Goal: Leave review/rating: Share an evaluation or opinion about a product, service, or content

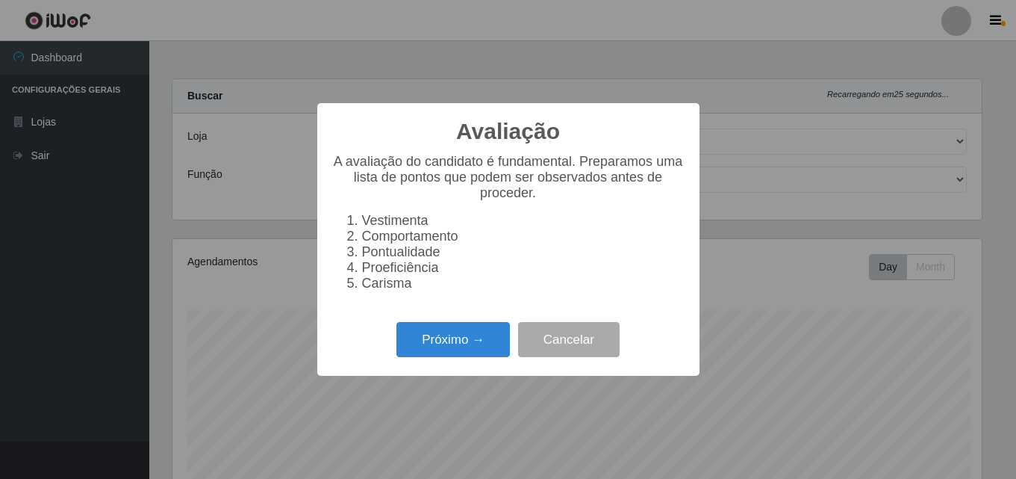
select select "423"
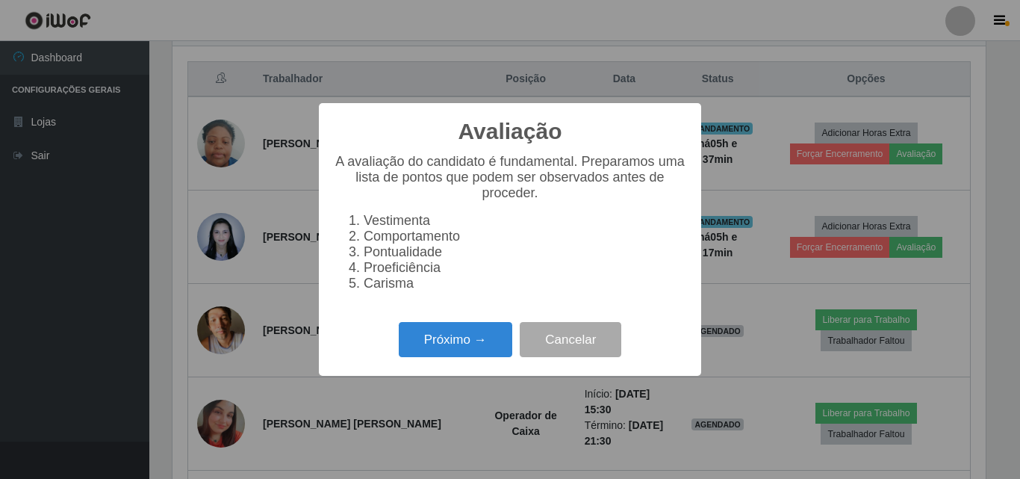
scroll to position [310, 813]
click at [461, 341] on button "Próximo →" at bounding box center [455, 339] width 113 height 35
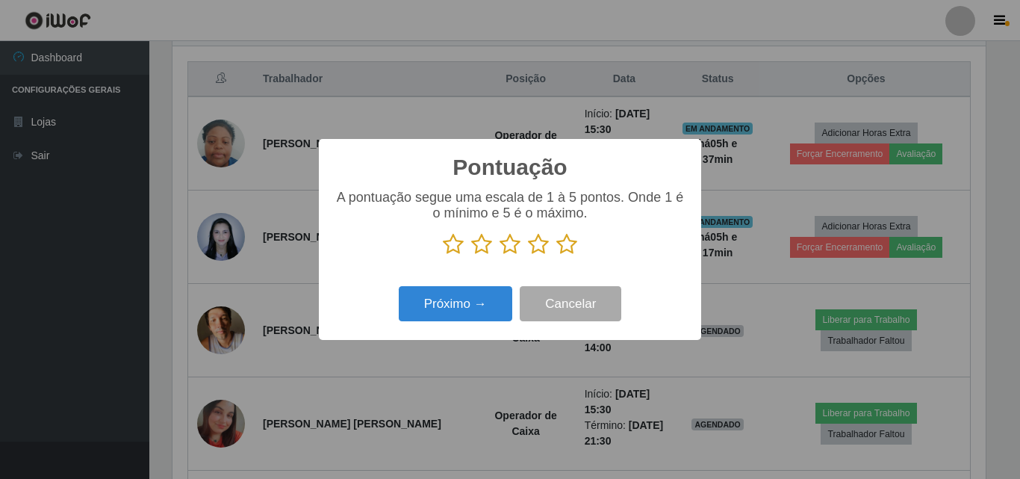
scroll to position [746378, 745874]
click at [577, 245] on p at bounding box center [510, 244] width 352 height 22
click at [559, 248] on icon at bounding box center [566, 244] width 21 height 22
click at [556, 255] on input "radio" at bounding box center [556, 255] width 0 height 0
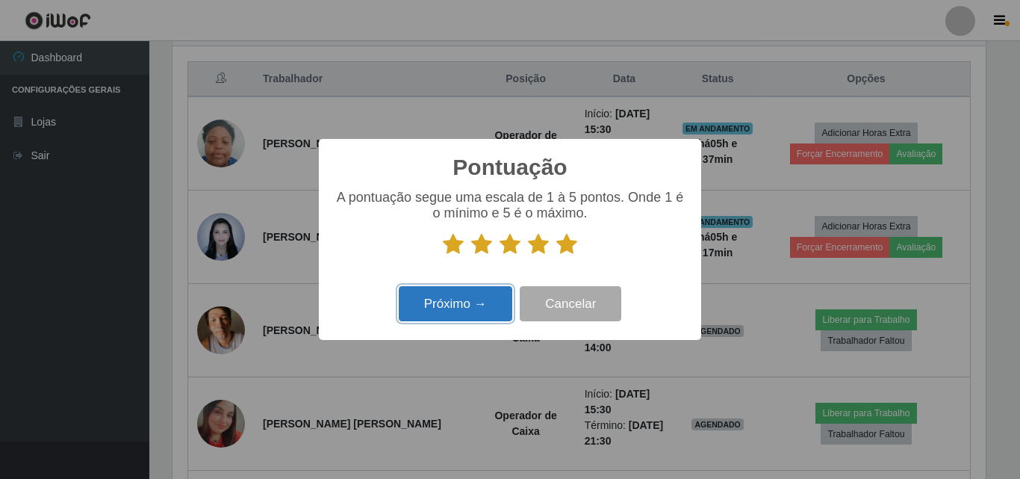
click at [485, 288] on button "Próximo →" at bounding box center [455, 303] width 113 height 35
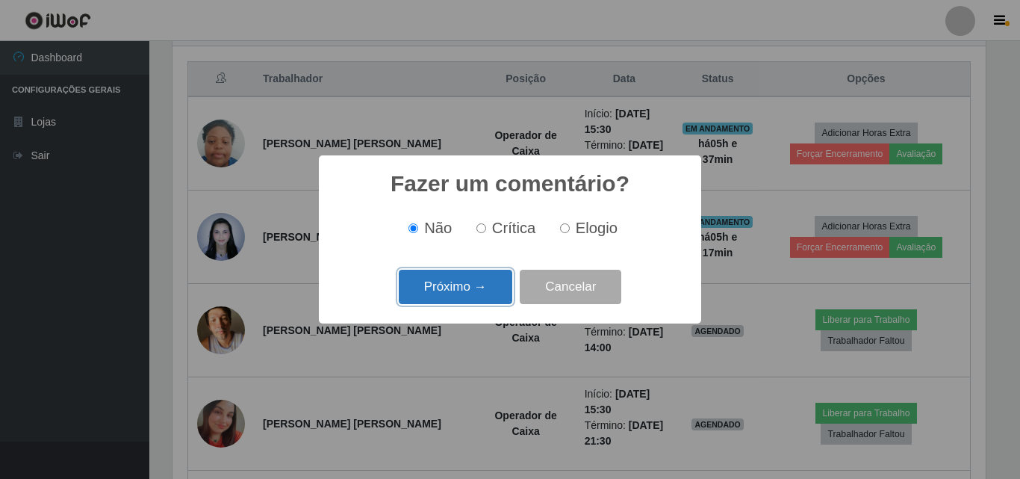
click at [477, 284] on button "Próximo →" at bounding box center [455, 287] width 113 height 35
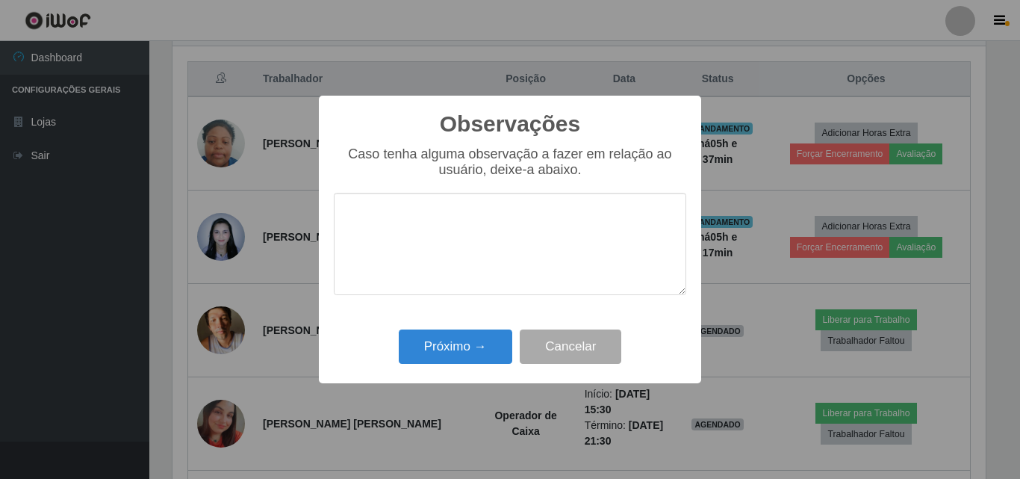
click at [481, 249] on textarea at bounding box center [510, 244] width 352 height 102
click at [488, 239] on textarea "Otima profissional" at bounding box center [510, 244] width 352 height 102
drag, startPoint x: 488, startPoint y: 239, endPoint x: 358, endPoint y: 244, distance: 129.3
click at [358, 244] on textarea "Otima profissional" at bounding box center [510, 244] width 352 height 102
type textarea "Otima profissional"
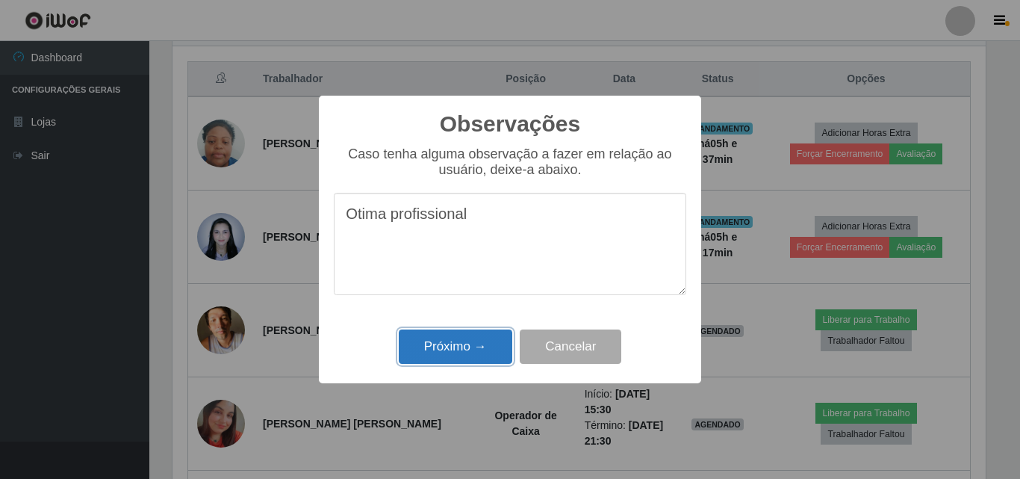
click at [455, 359] on button "Próximo →" at bounding box center [455, 346] width 113 height 35
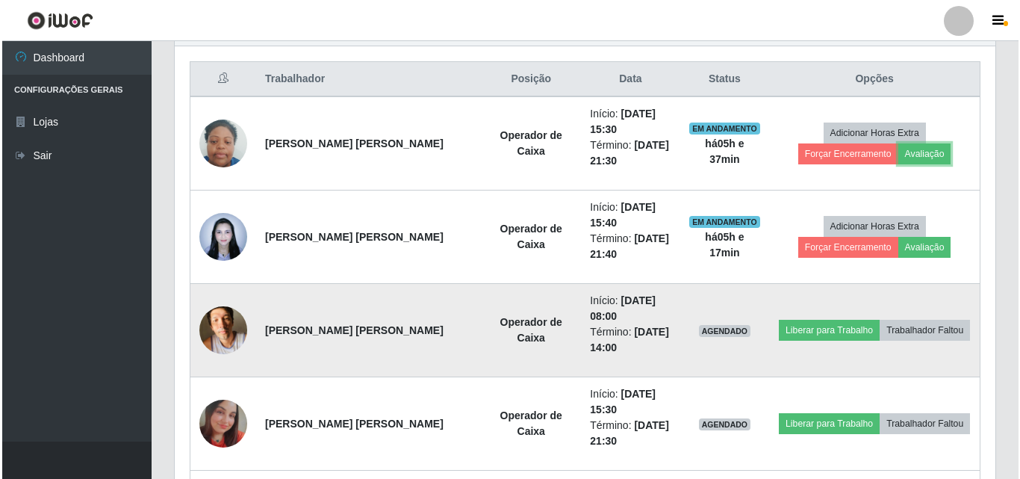
scroll to position [310, 821]
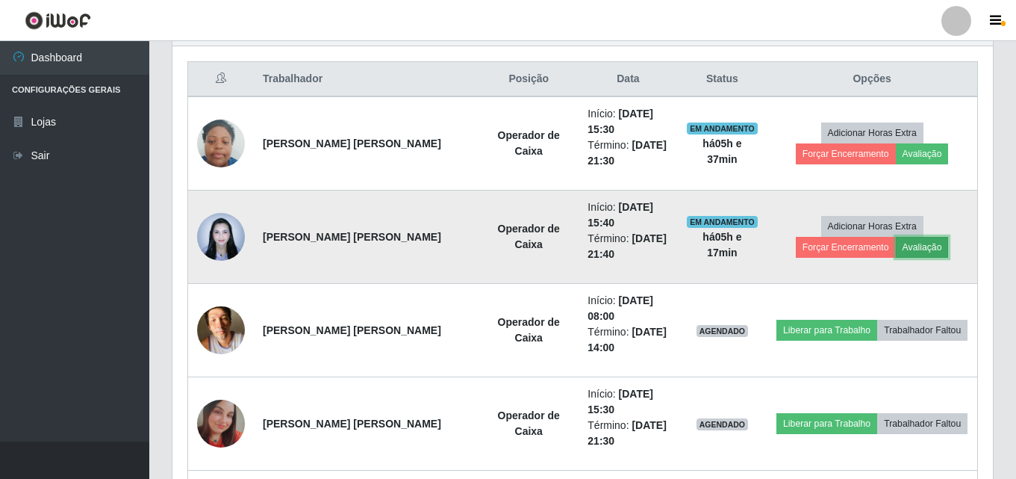
click at [896, 247] on button "Avaliação" at bounding box center [922, 247] width 53 height 21
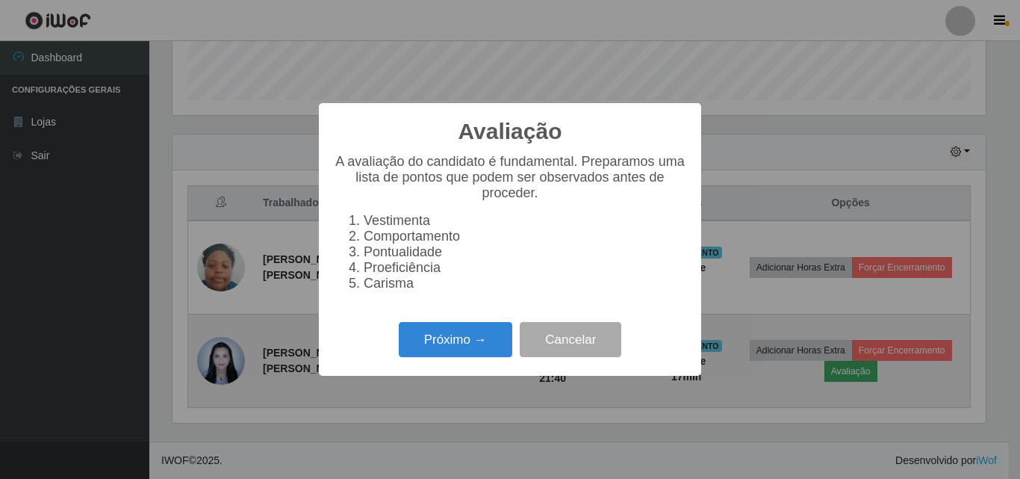
scroll to position [402, 0]
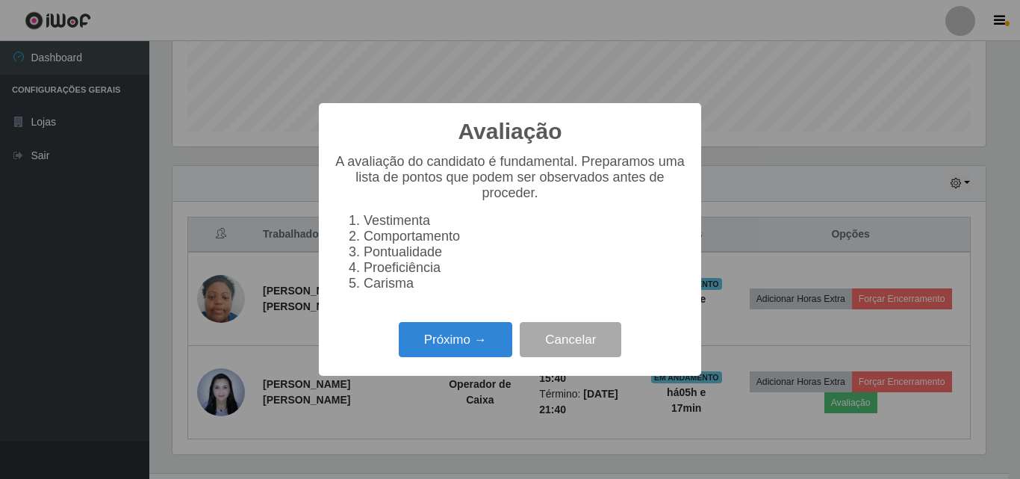
click at [450, 329] on div "Próximo → Cancelar" at bounding box center [510, 339] width 352 height 43
click at [451, 345] on button "Próximo →" at bounding box center [455, 339] width 113 height 35
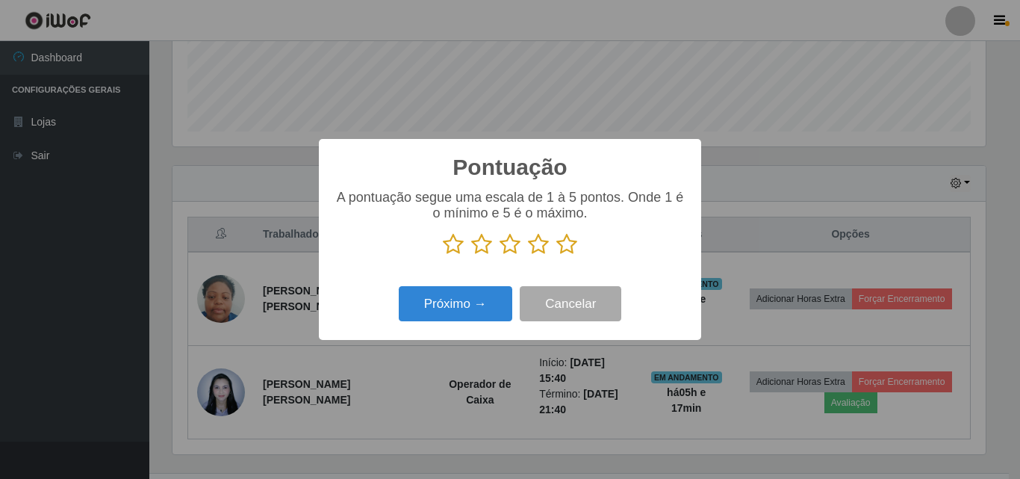
scroll to position [746378, 745874]
click at [567, 243] on icon at bounding box center [566, 244] width 21 height 22
click at [556, 255] on input "radio" at bounding box center [556, 255] width 0 height 0
click at [567, 243] on icon at bounding box center [566, 244] width 21 height 22
click at [556, 255] on input "radio" at bounding box center [556, 255] width 0 height 0
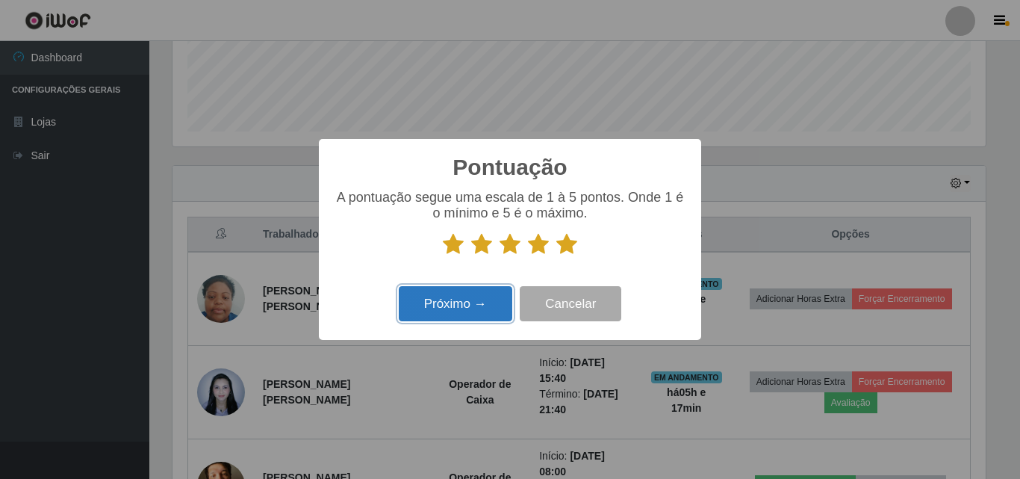
click at [479, 296] on button "Próximo →" at bounding box center [455, 303] width 113 height 35
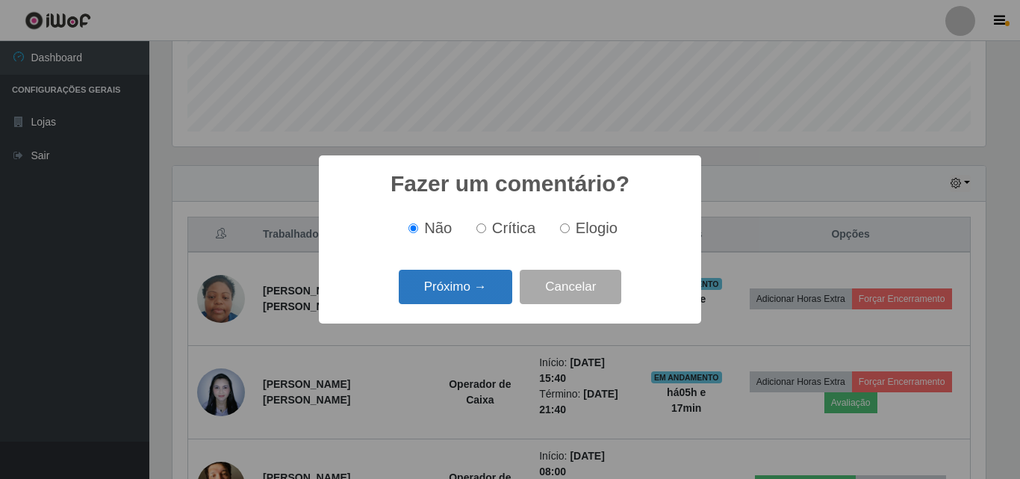
click at [479, 293] on button "Próximo →" at bounding box center [455, 287] width 113 height 35
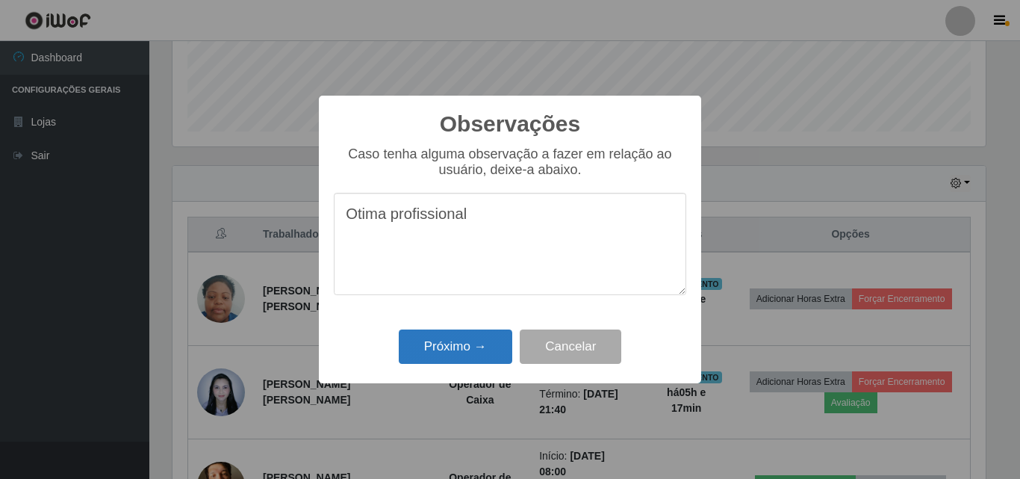
type textarea "Otima profissional"
click at [461, 336] on button "Próximo →" at bounding box center [455, 346] width 113 height 35
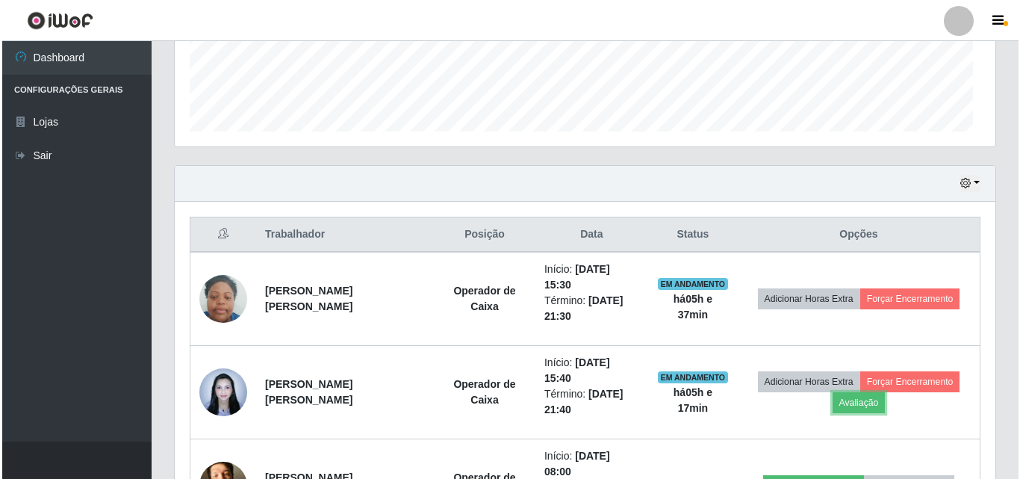
scroll to position [310, 821]
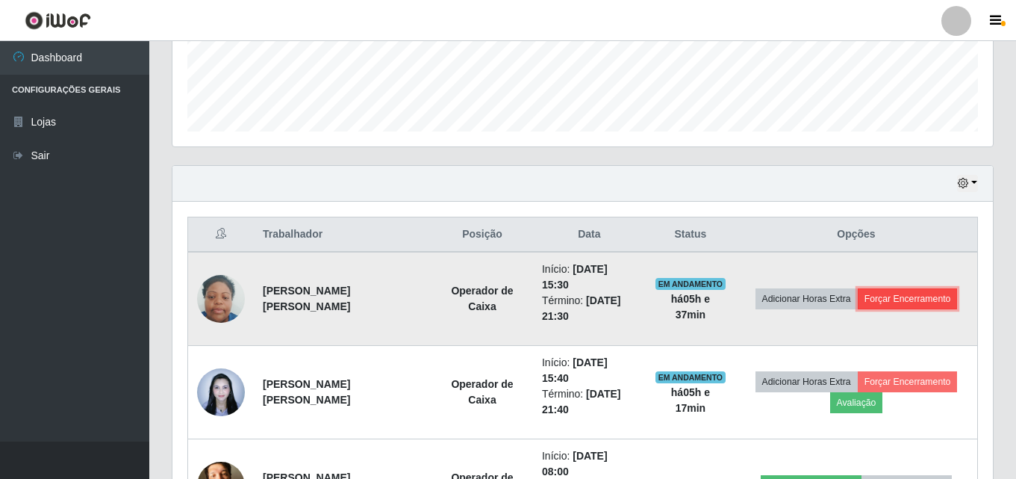
click at [915, 292] on button "Forçar Encerramento" at bounding box center [908, 298] width 100 height 21
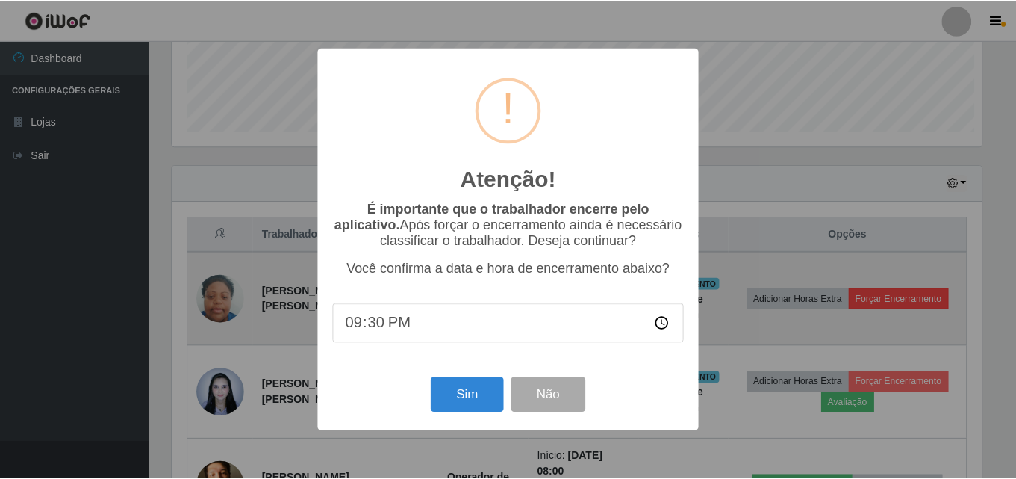
scroll to position [310, 813]
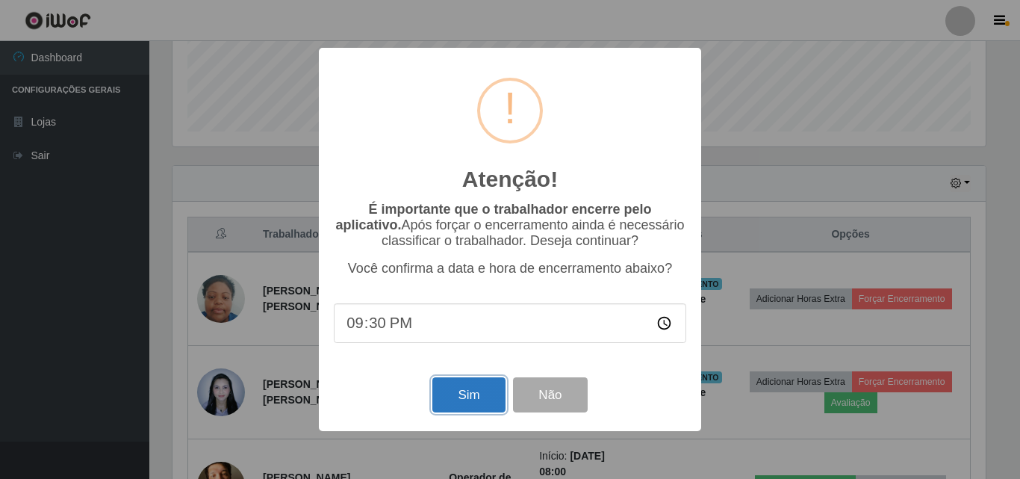
click at [445, 412] on button "Sim" at bounding box center [468, 394] width 72 height 35
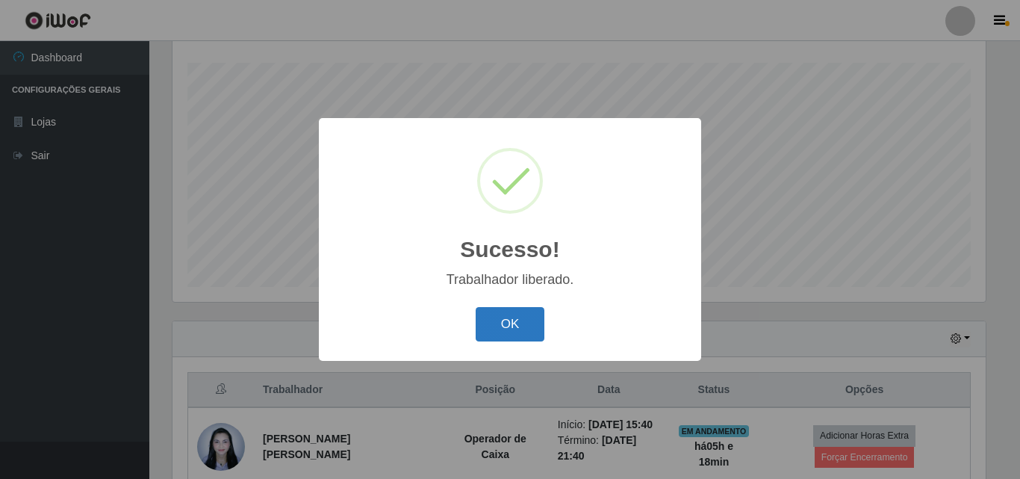
click at [515, 334] on button "OK" at bounding box center [510, 324] width 69 height 35
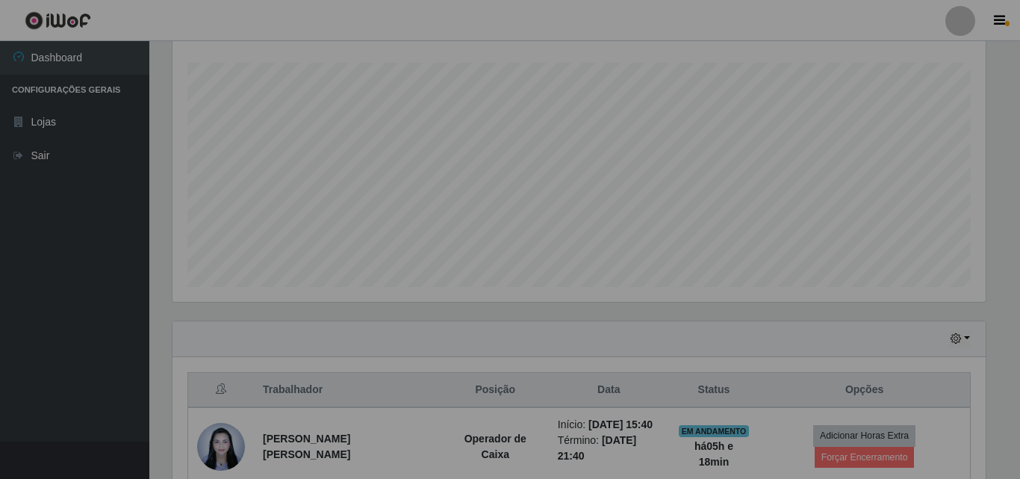
click at [515, 299] on div "Sucesso! × Trabalhador liberado. OK Cancel" at bounding box center [509, 238] width 191 height 121
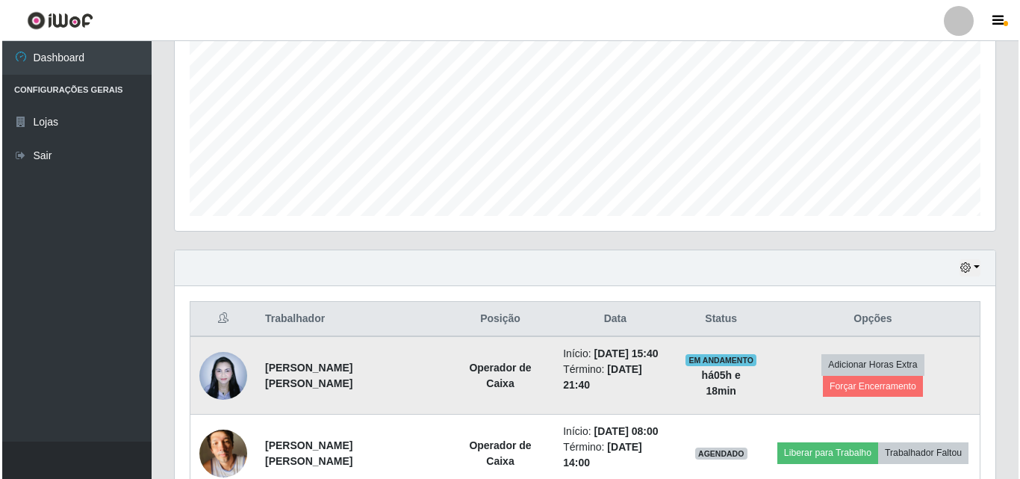
scroll to position [396, 0]
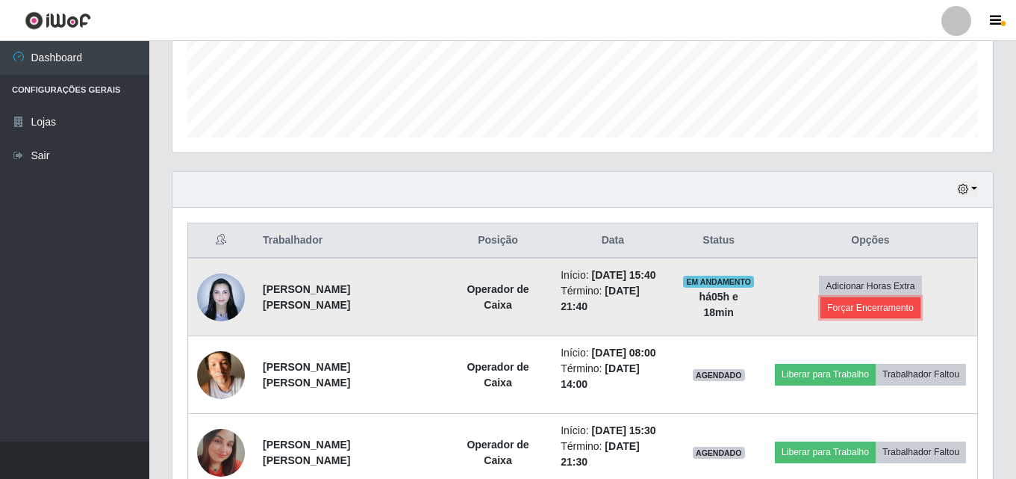
click at [892, 313] on button "Forçar Encerramento" at bounding box center [871, 307] width 100 height 21
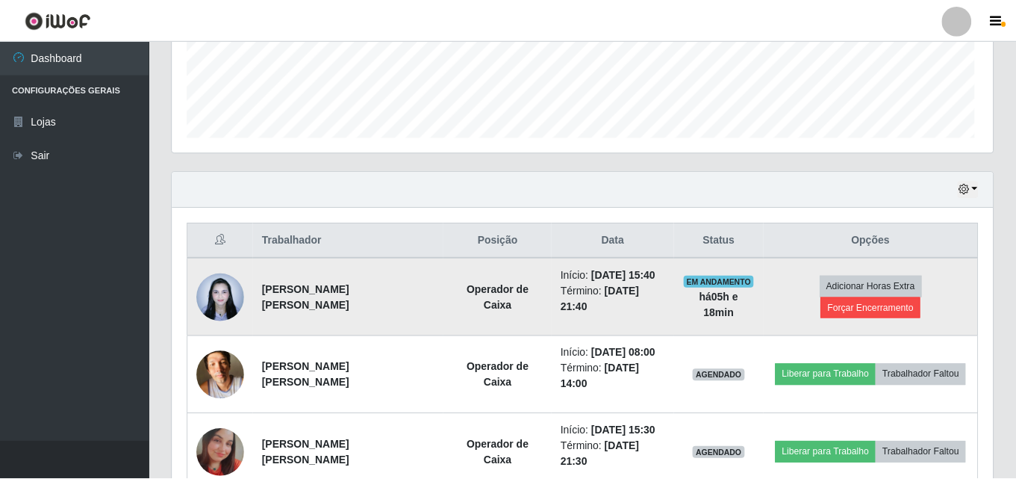
scroll to position [310, 813]
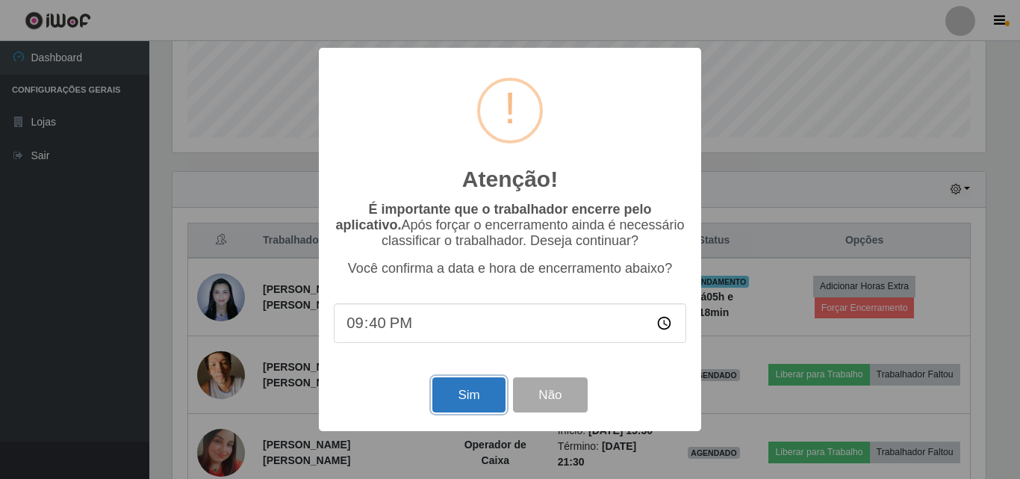
click at [479, 411] on button "Sim" at bounding box center [468, 394] width 72 height 35
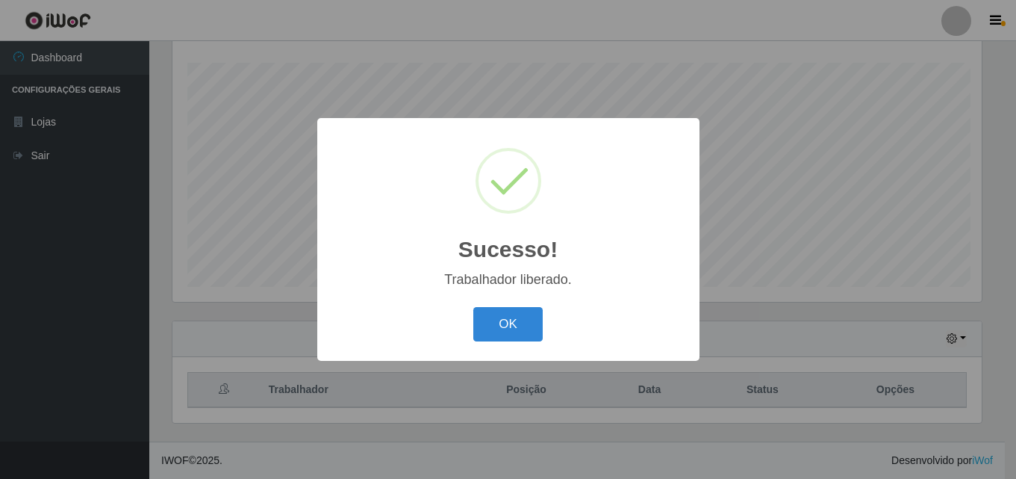
scroll to position [0, 0]
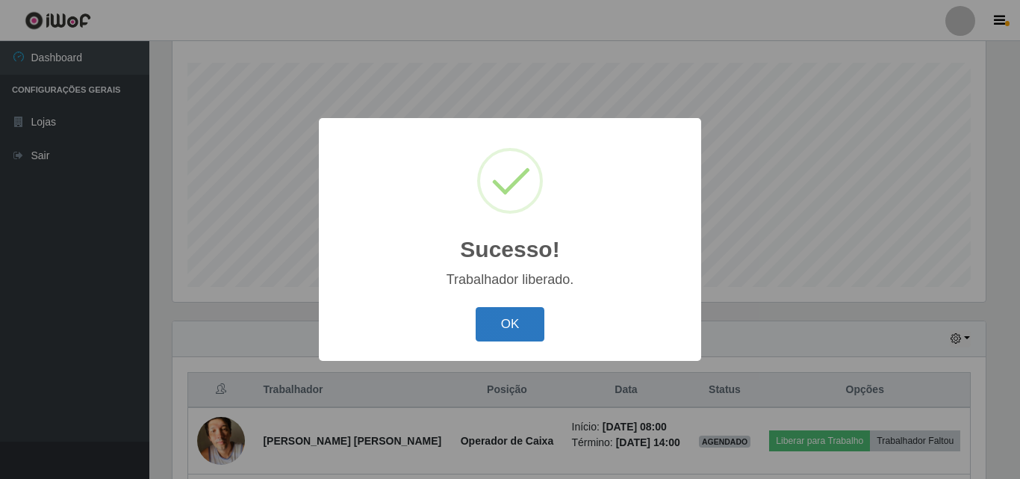
click at [537, 328] on button "OK" at bounding box center [510, 324] width 69 height 35
